Goal: Find specific page/section: Find specific page/section

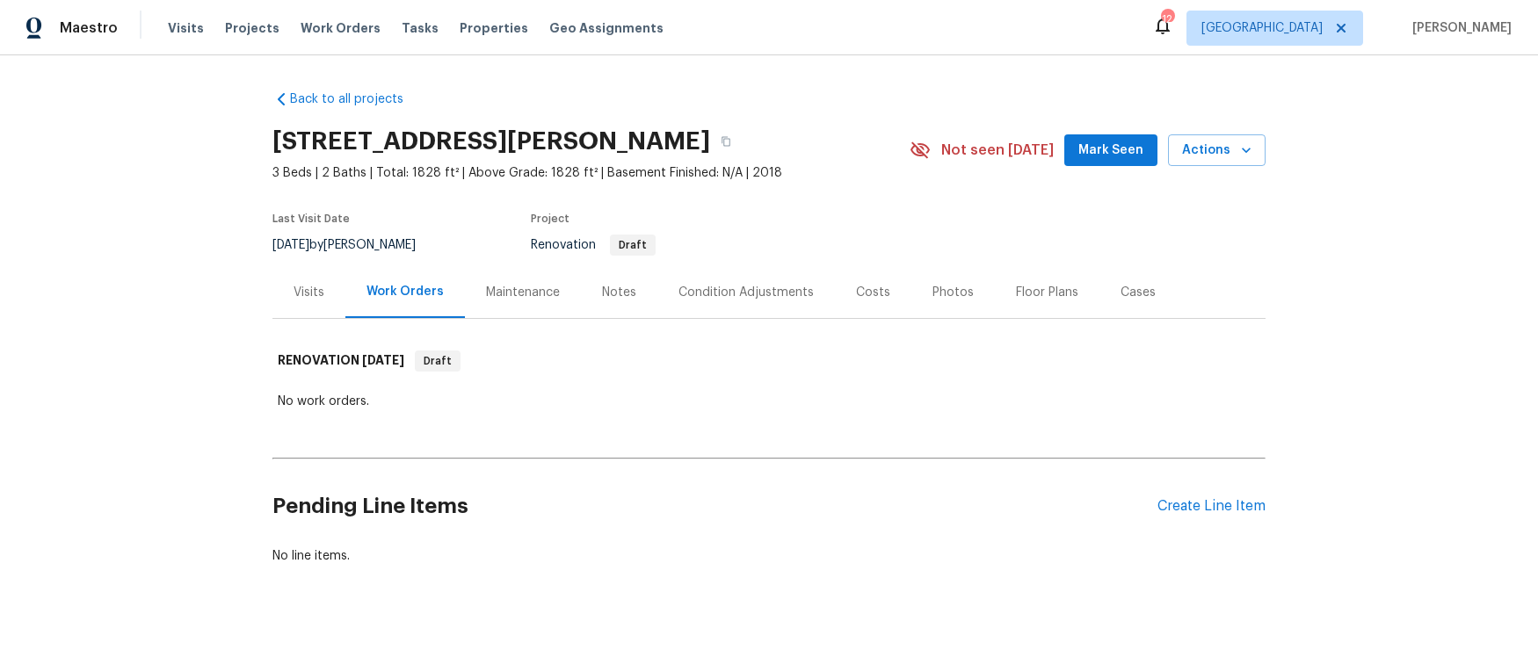
click at [314, 295] on div "Visits" at bounding box center [309, 293] width 31 height 18
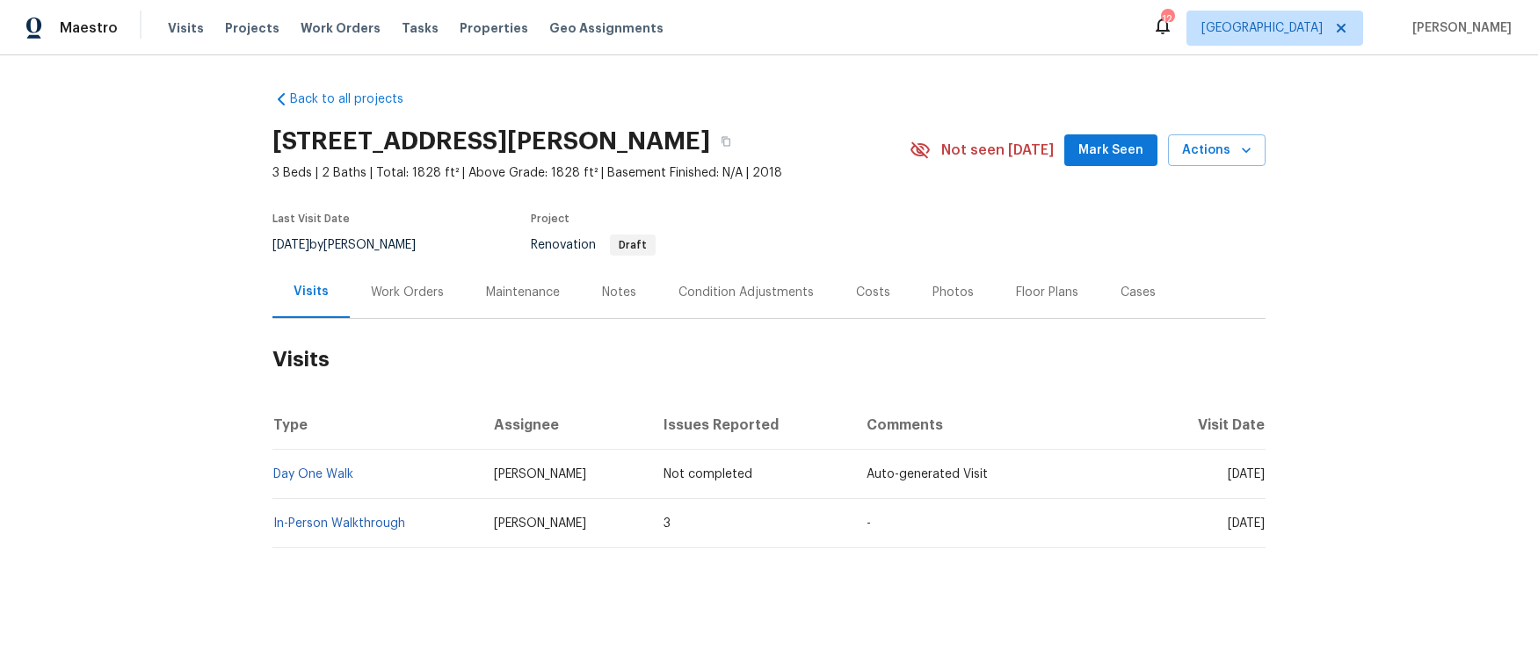
scroll to position [18, 0]
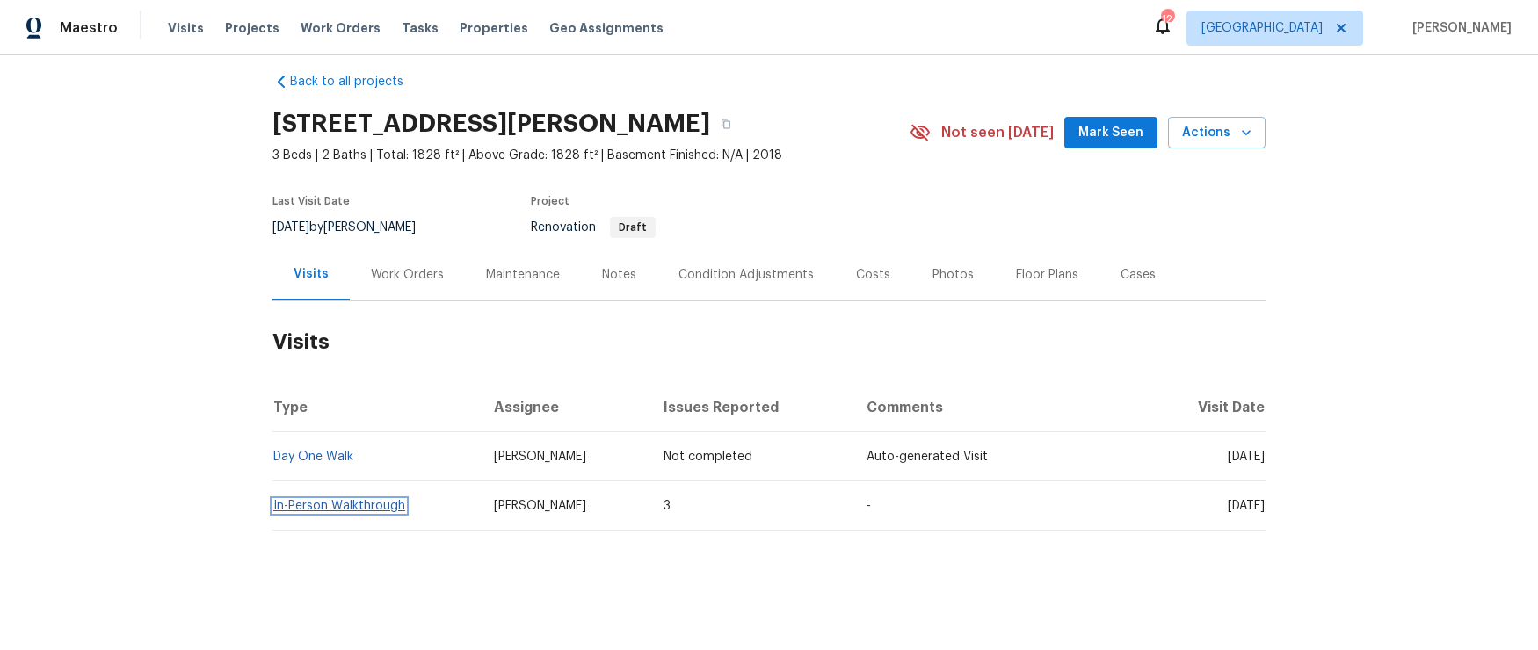
click at [321, 510] on link "In-Person Walkthrough" at bounding box center [339, 506] width 132 height 12
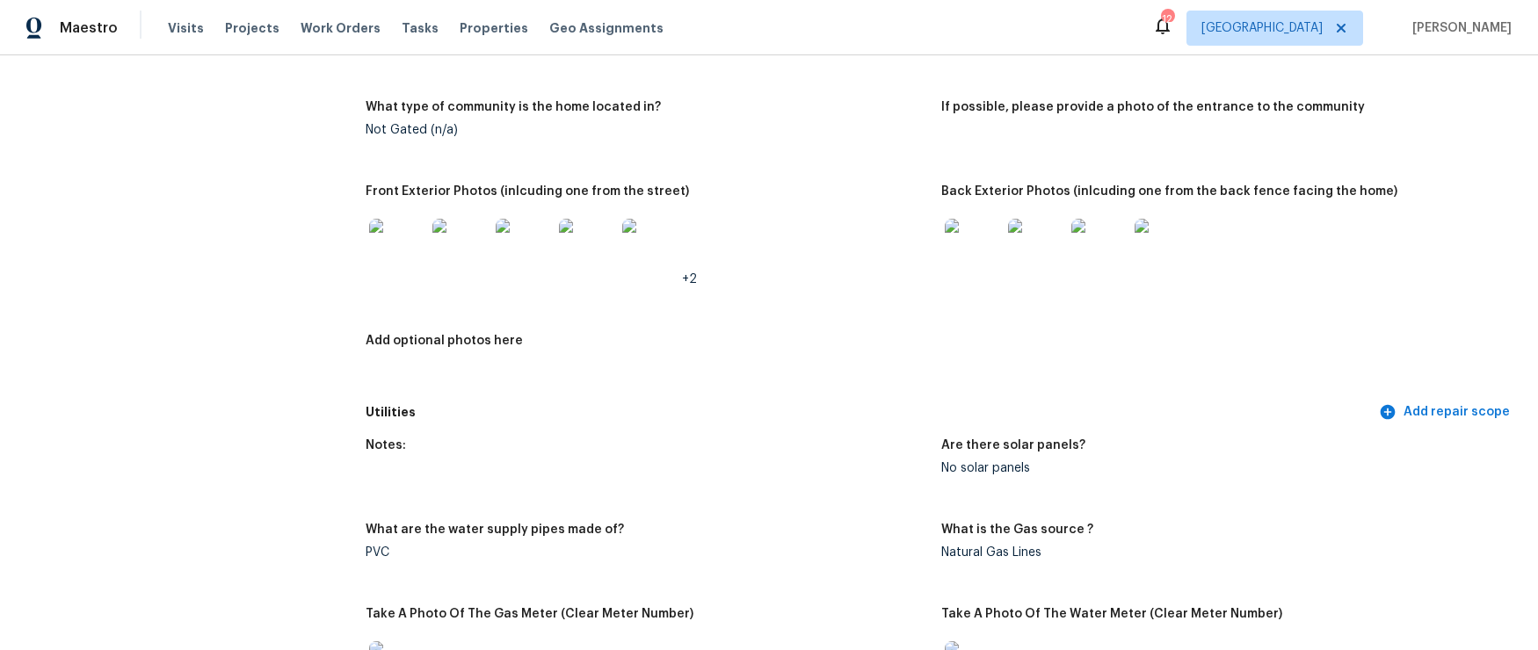
scroll to position [744, 0]
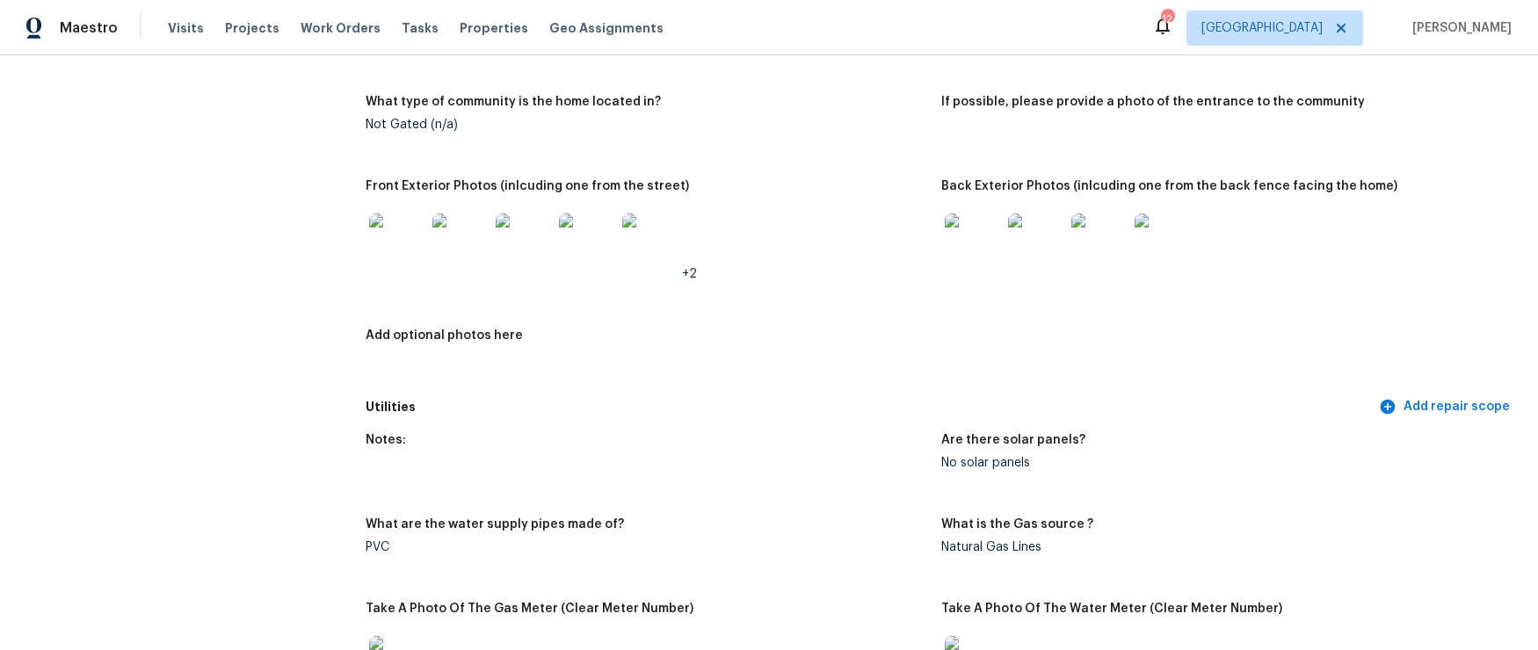
click at [398, 231] on img at bounding box center [397, 242] width 56 height 56
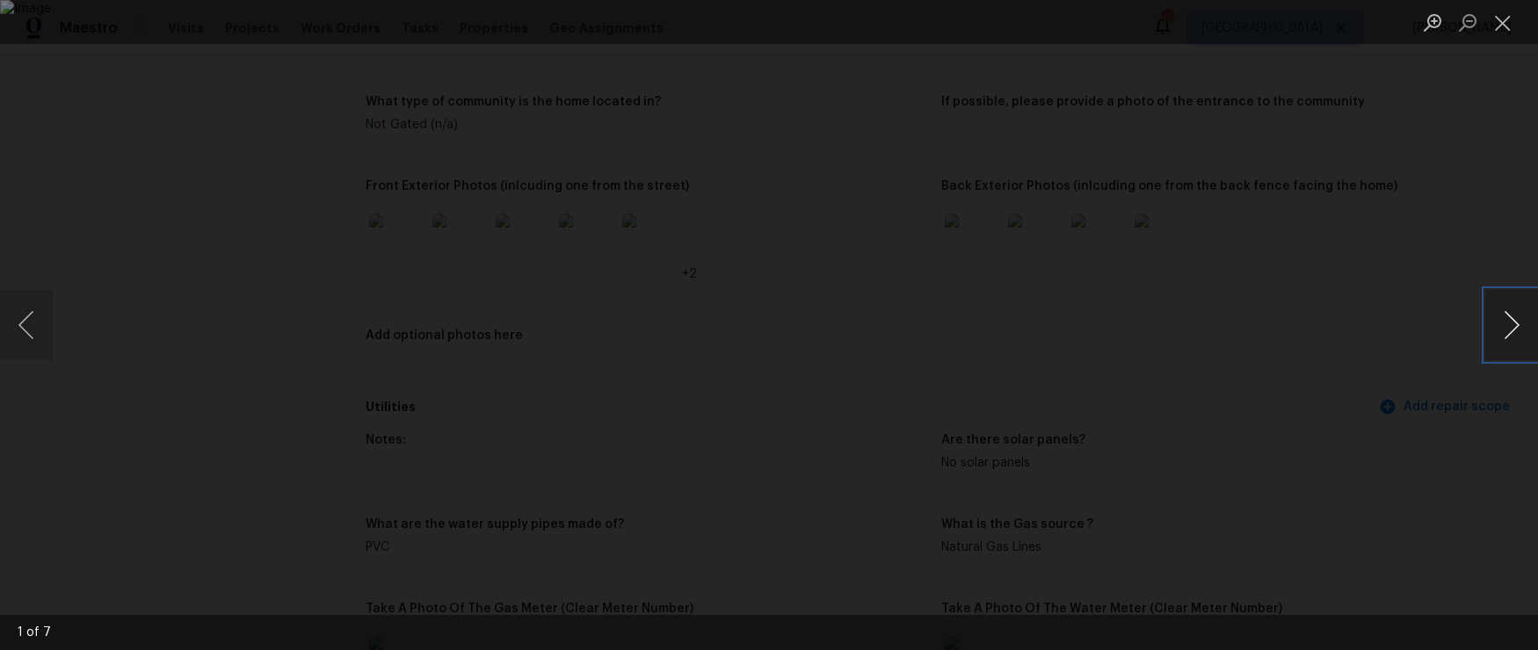
click at [1520, 331] on button "Next image" at bounding box center [1511, 325] width 53 height 70
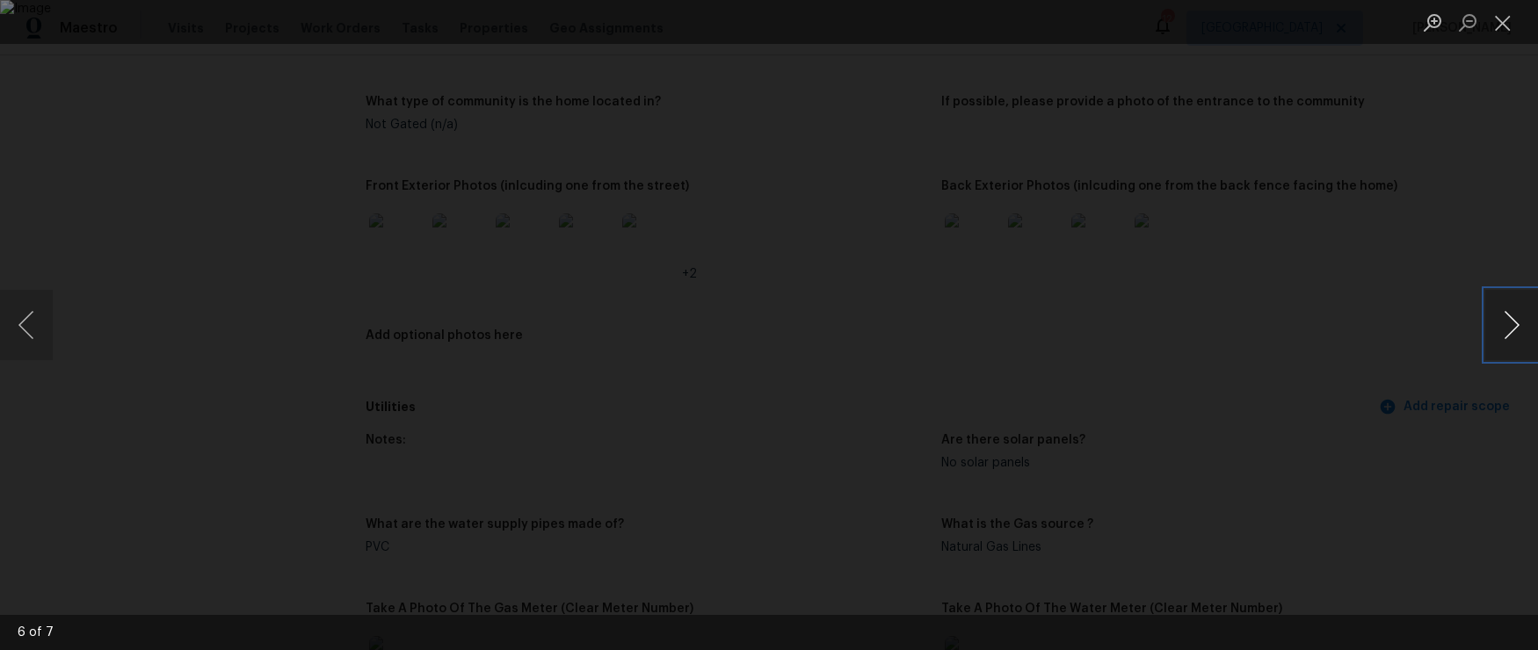
click at [1520, 331] on button "Next image" at bounding box center [1511, 325] width 53 height 70
click at [1504, 22] on button "Close lightbox" at bounding box center [1502, 22] width 35 height 31
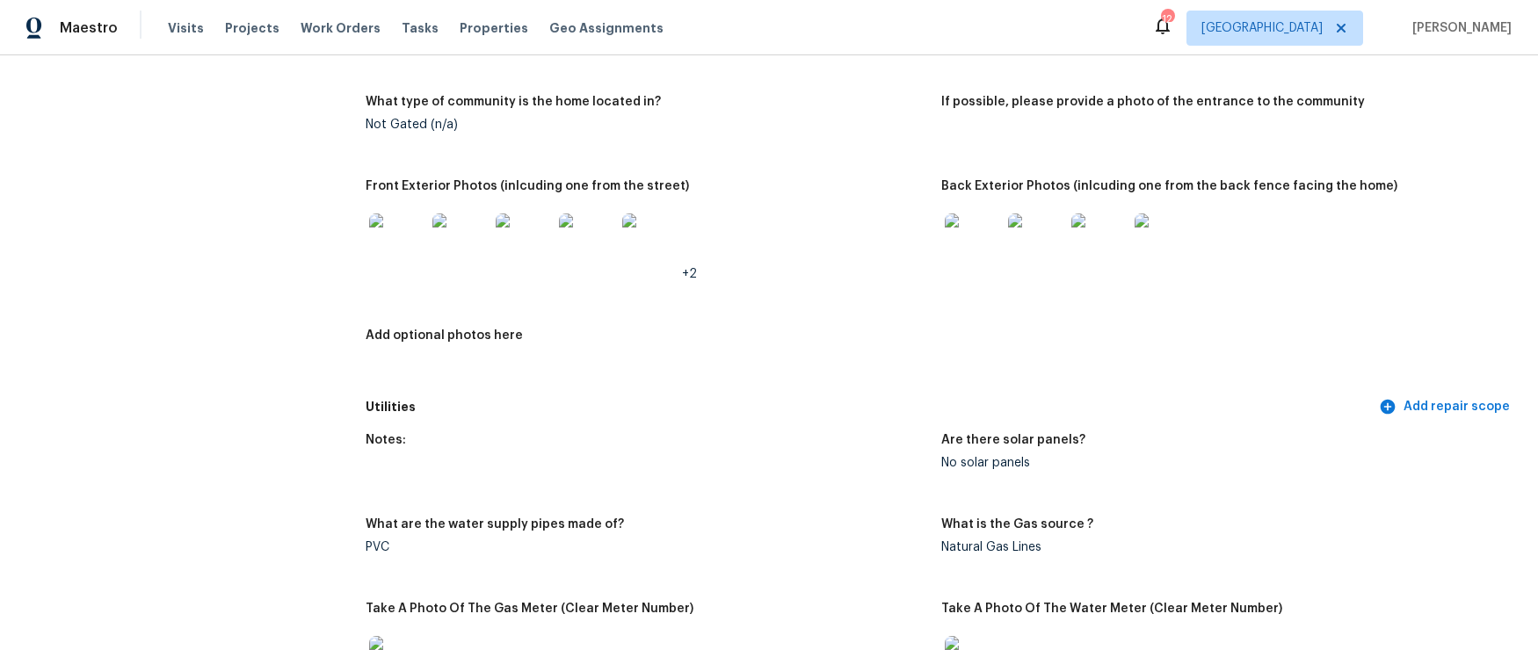
click at [947, 230] on img at bounding box center [973, 242] width 56 height 56
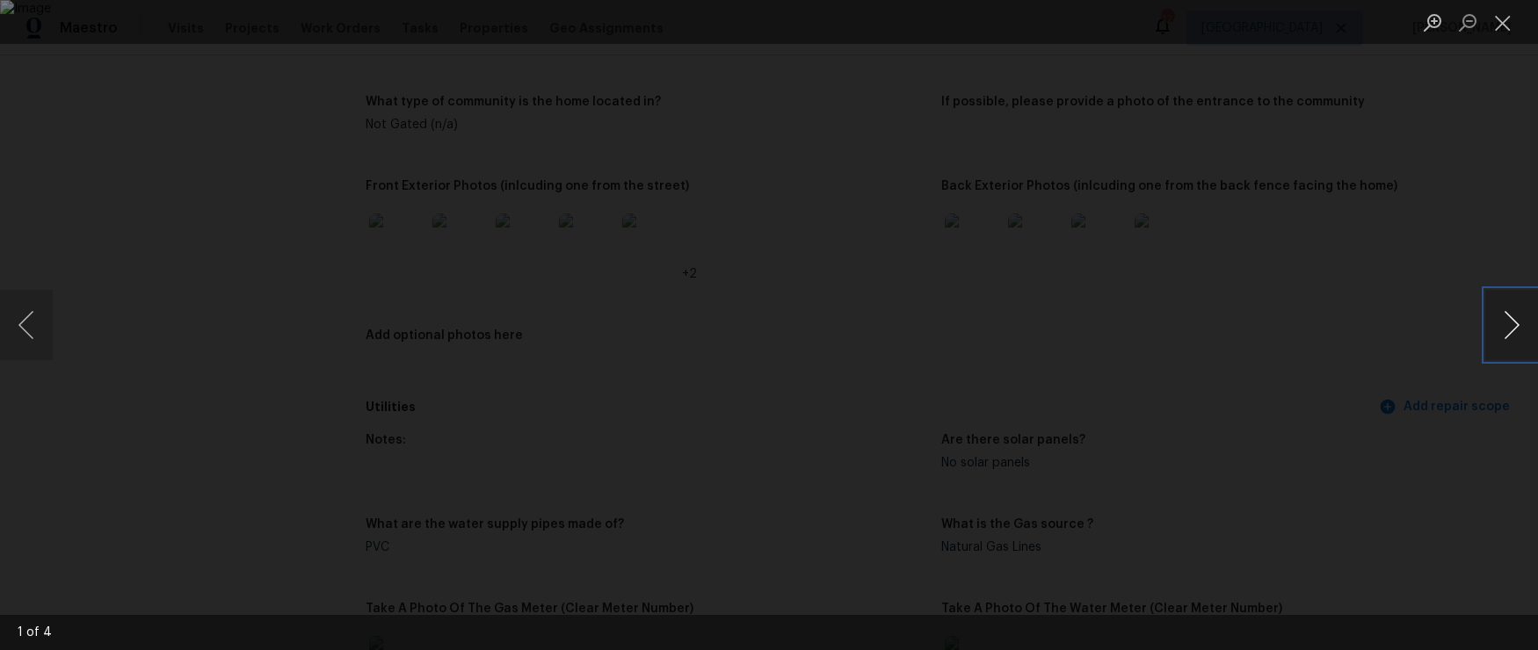
click at [1495, 334] on button "Next image" at bounding box center [1511, 325] width 53 height 70
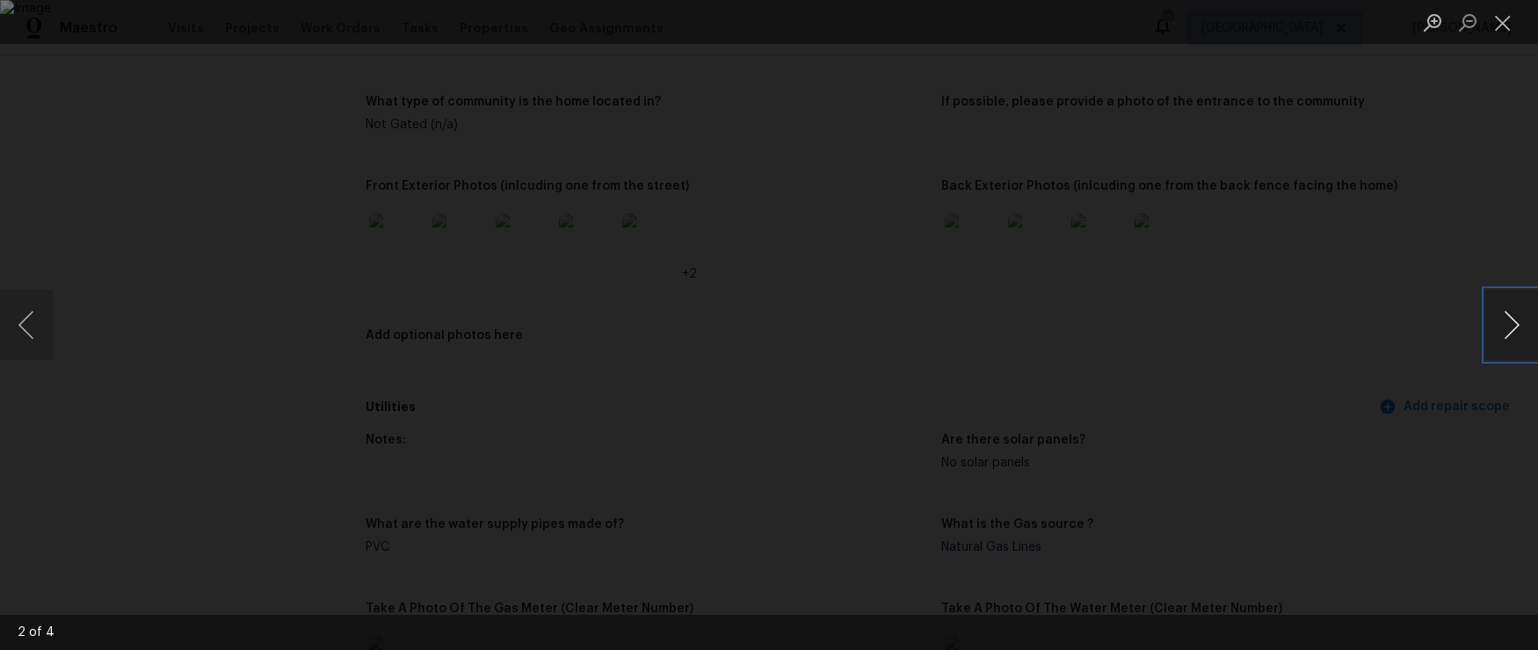
click at [1495, 334] on button "Next image" at bounding box center [1511, 325] width 53 height 70
click at [1506, 27] on button "Close lightbox" at bounding box center [1502, 22] width 35 height 31
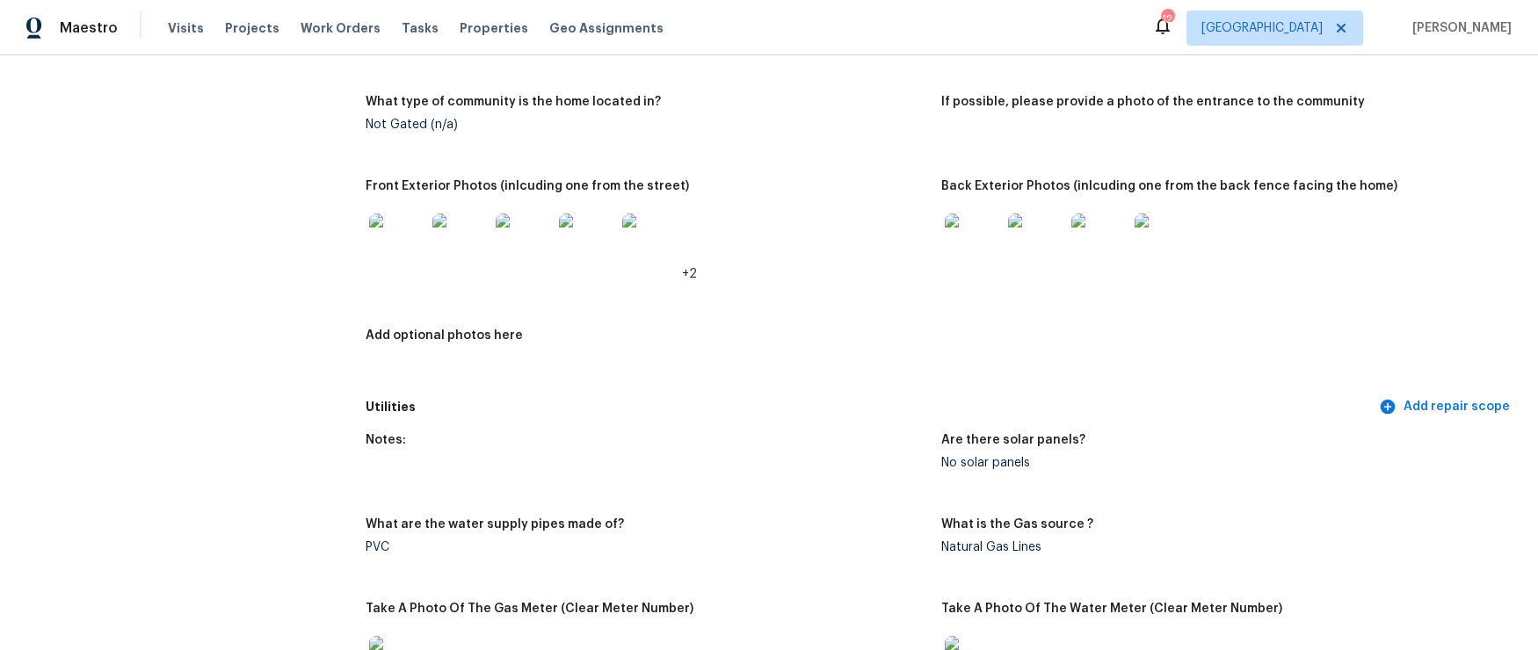
scroll to position [0, 0]
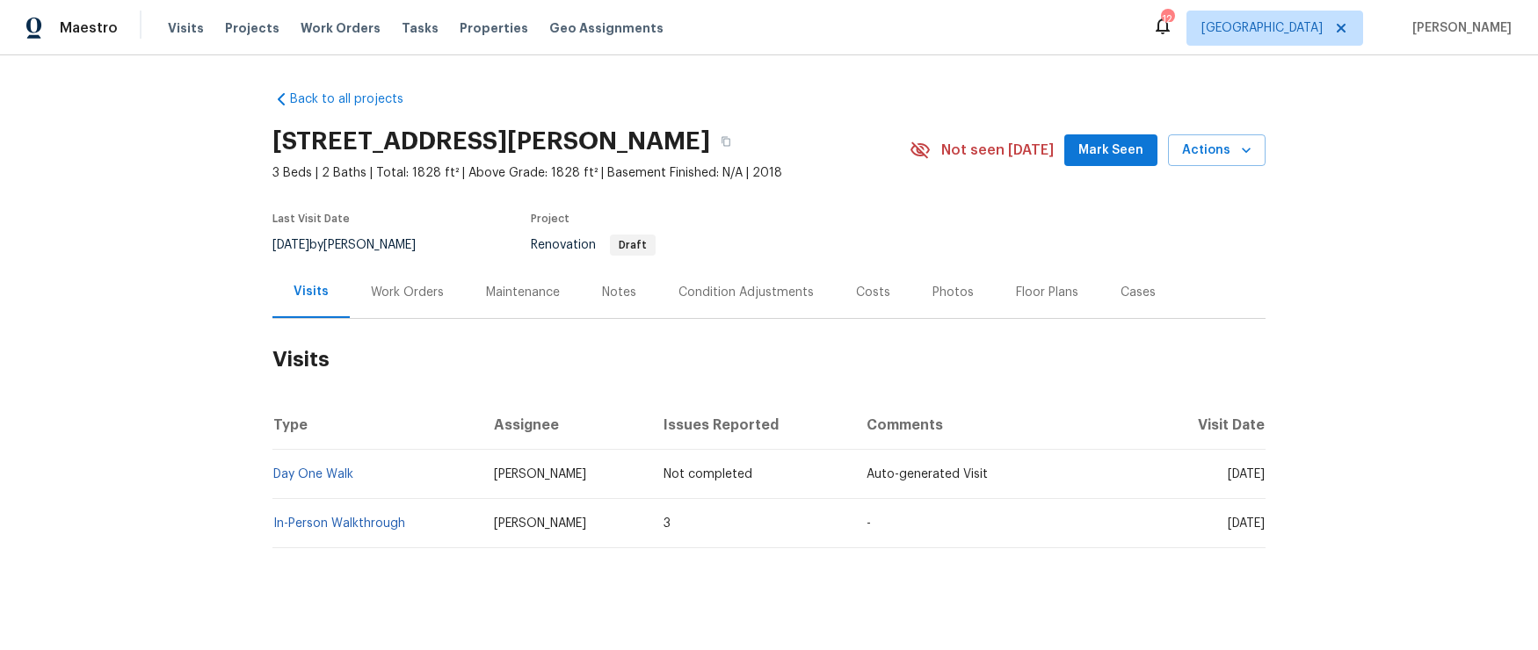
scroll to position [18, 0]
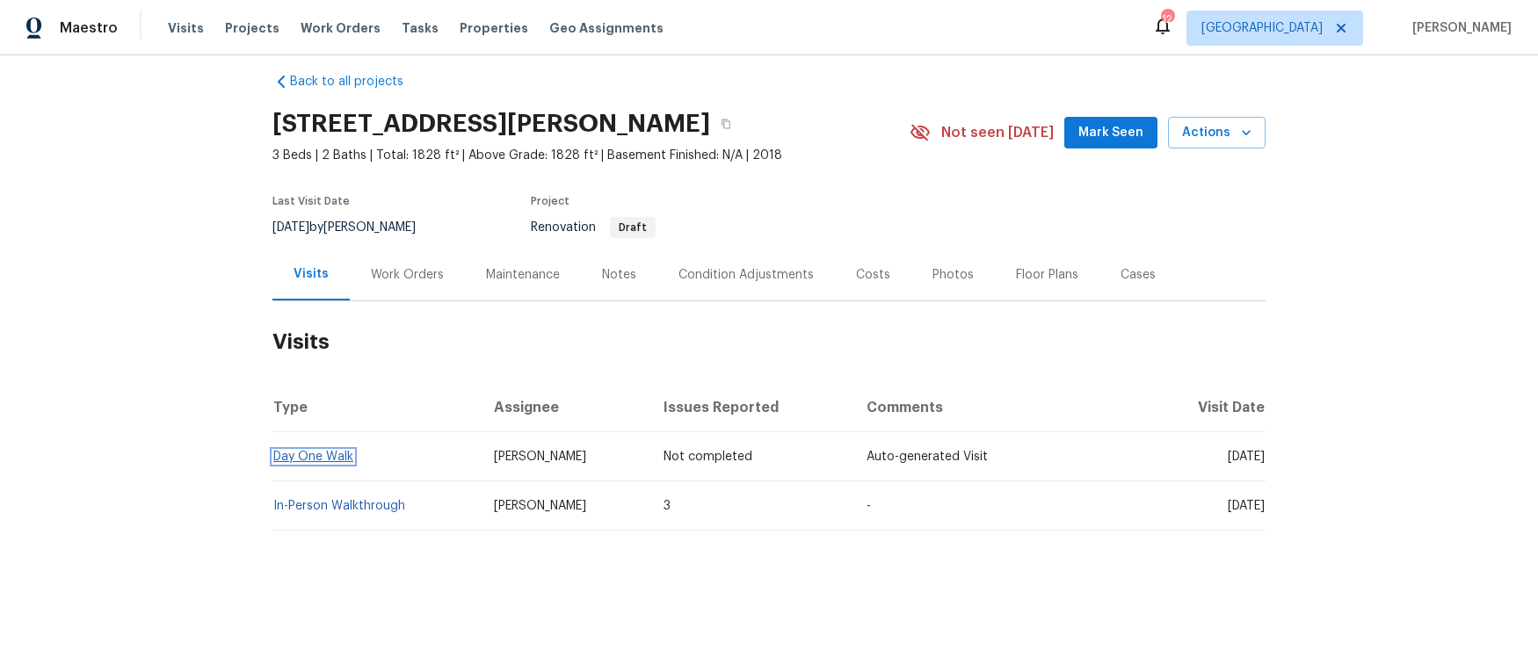
click at [320, 460] on link "Day One Walk" at bounding box center [313, 457] width 80 height 12
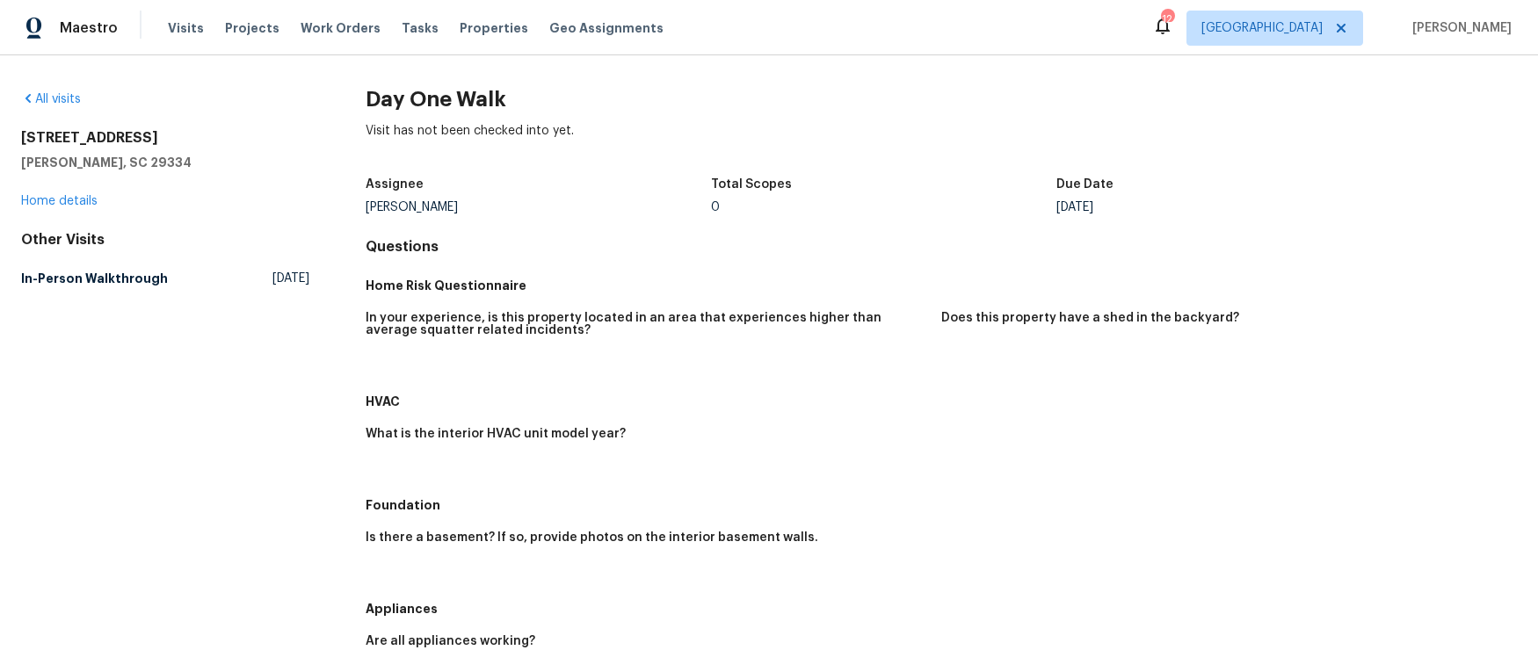
scroll to position [14, 0]
